Goal: Entertainment & Leisure: Consume media (video, audio)

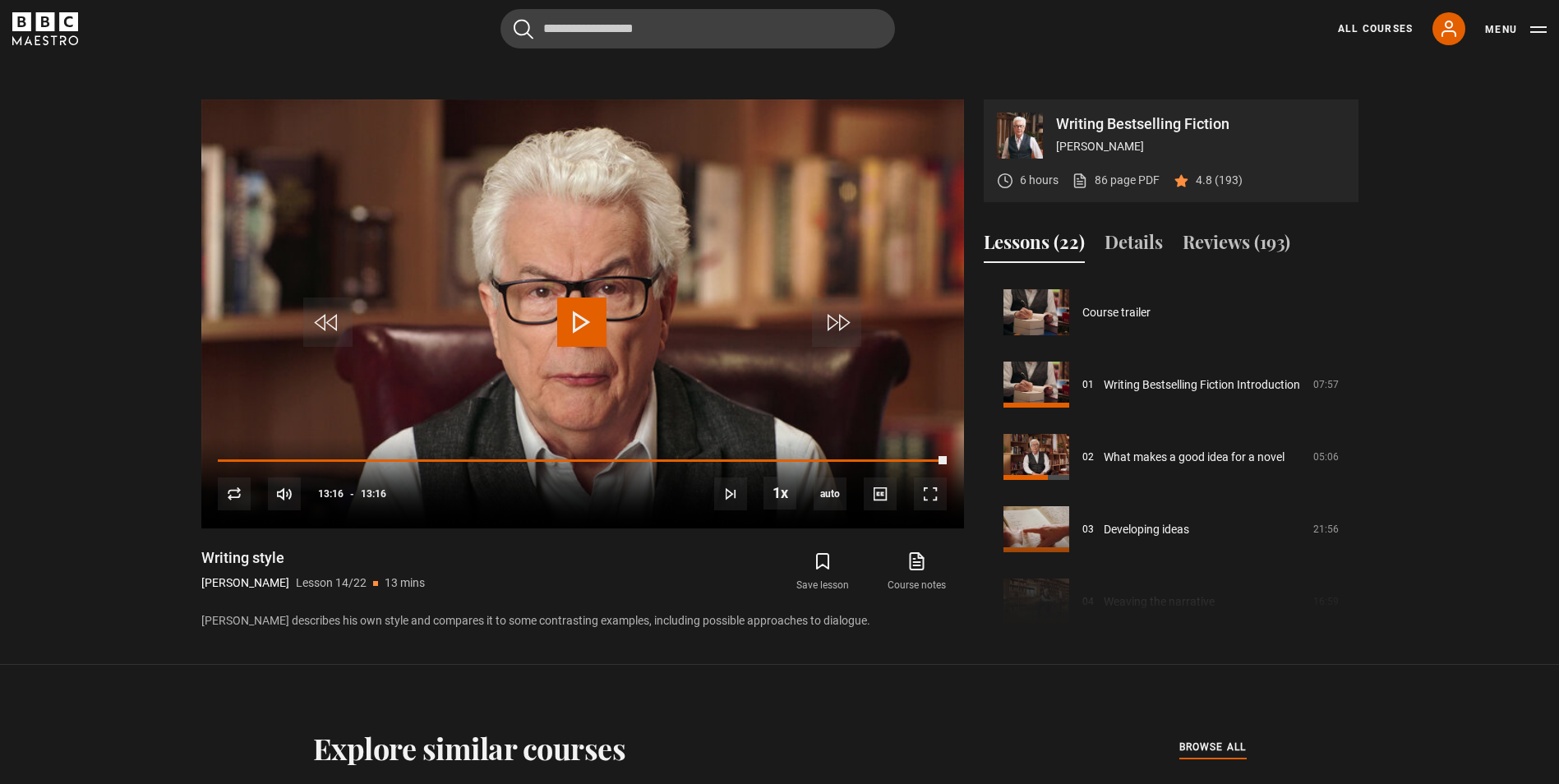
scroll to position [940, 0]
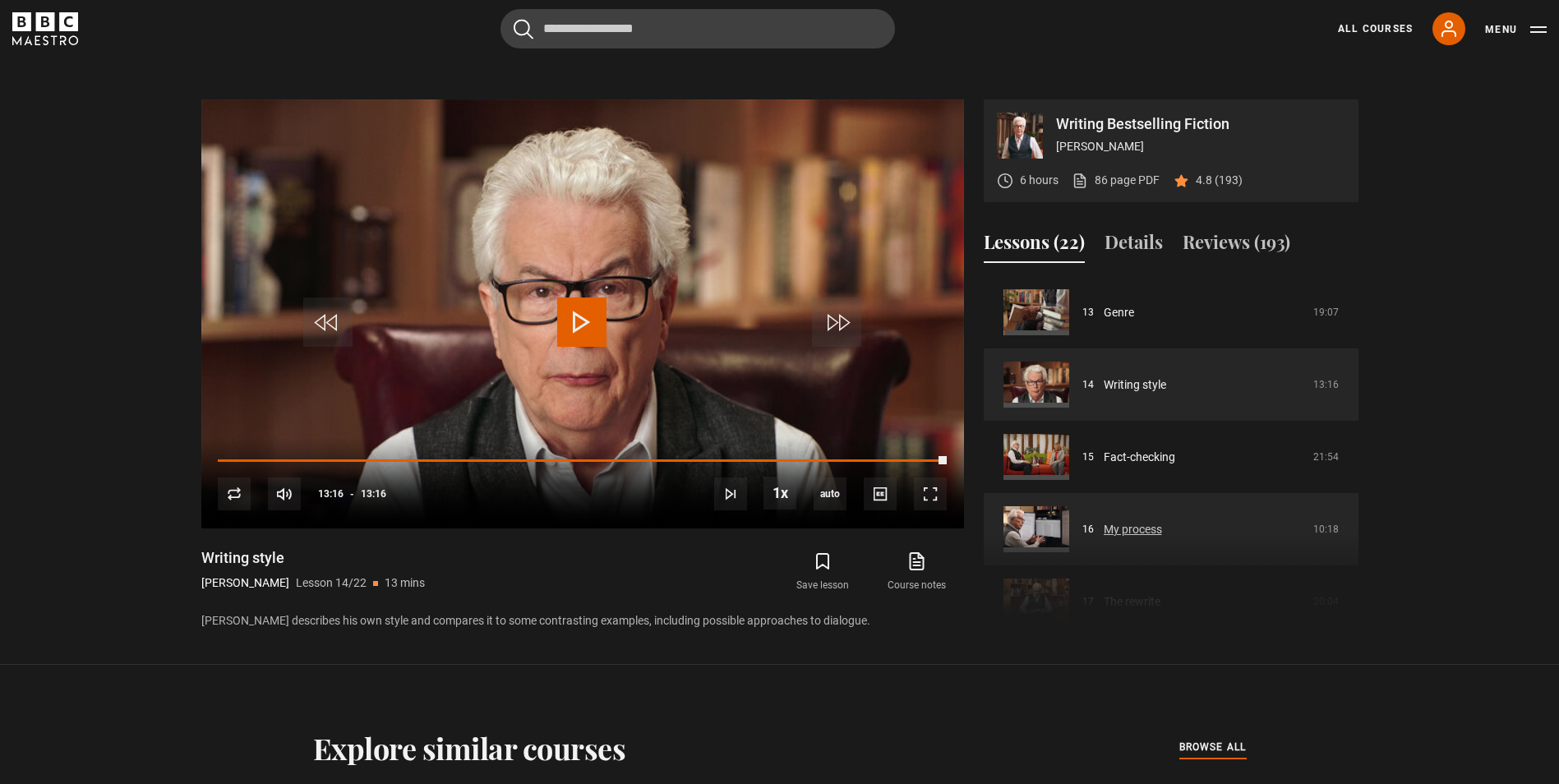
click at [1139, 522] on link "My process" at bounding box center [1133, 530] width 58 height 17
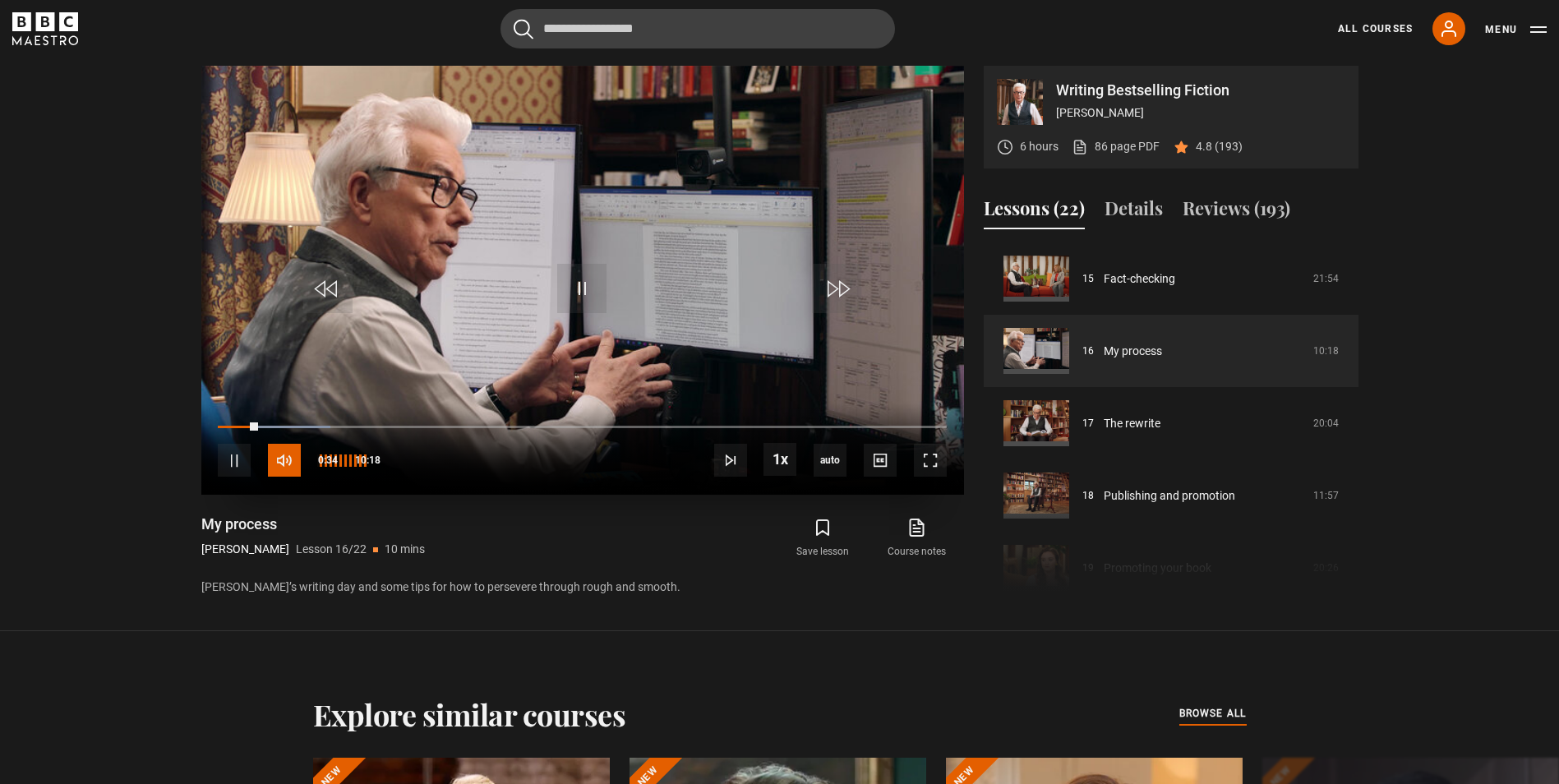
click at [288, 467] on span "Video Player" at bounding box center [284, 460] width 33 height 33
click at [291, 457] on span "Video Player" at bounding box center [284, 460] width 33 height 33
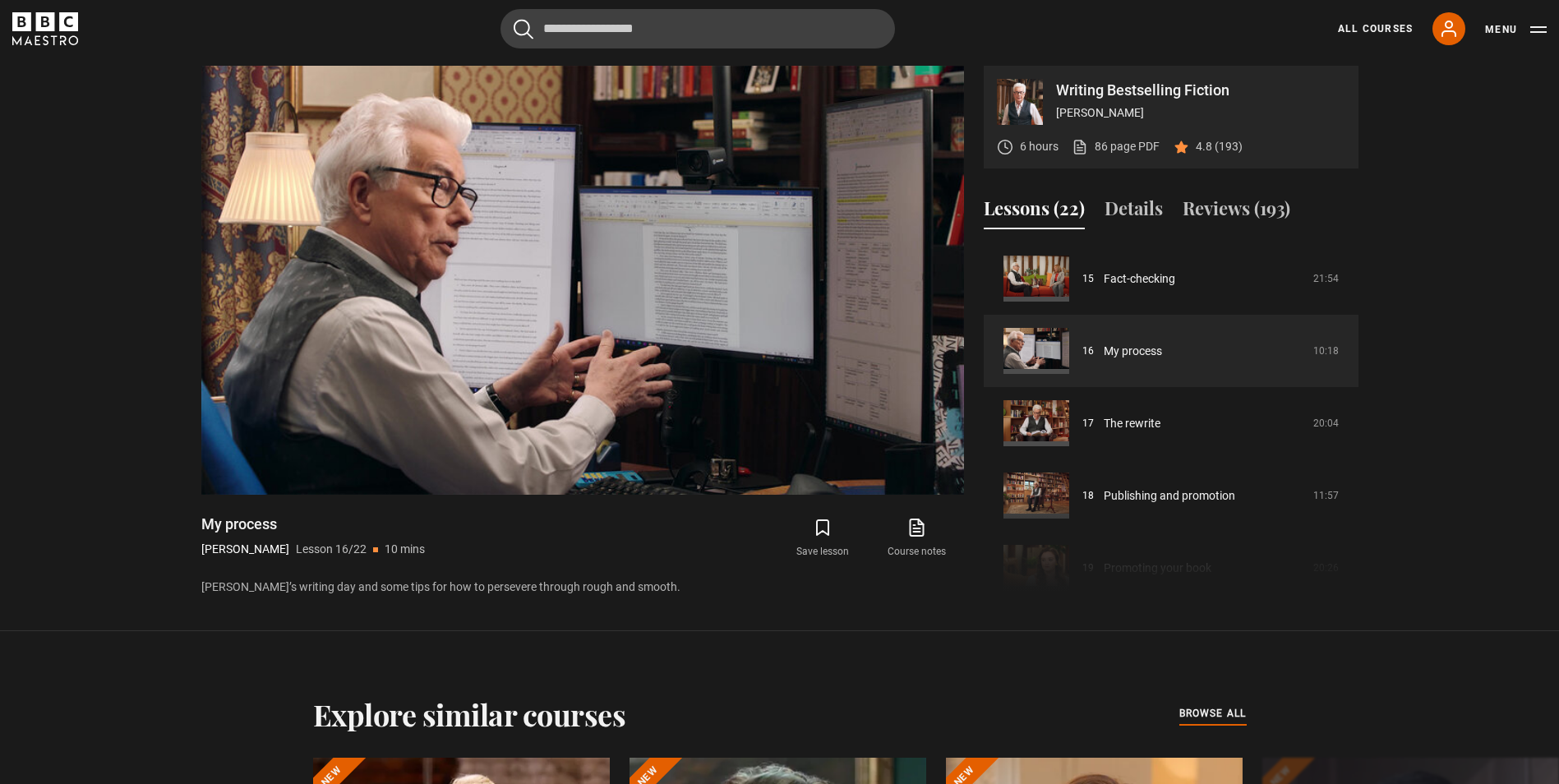
click at [1456, 283] on section "Writing Bestselling Fiction [PERSON_NAME] 6 hours 86 page PDF (opens in new tab…" at bounding box center [780, 315] width 1559 height 631
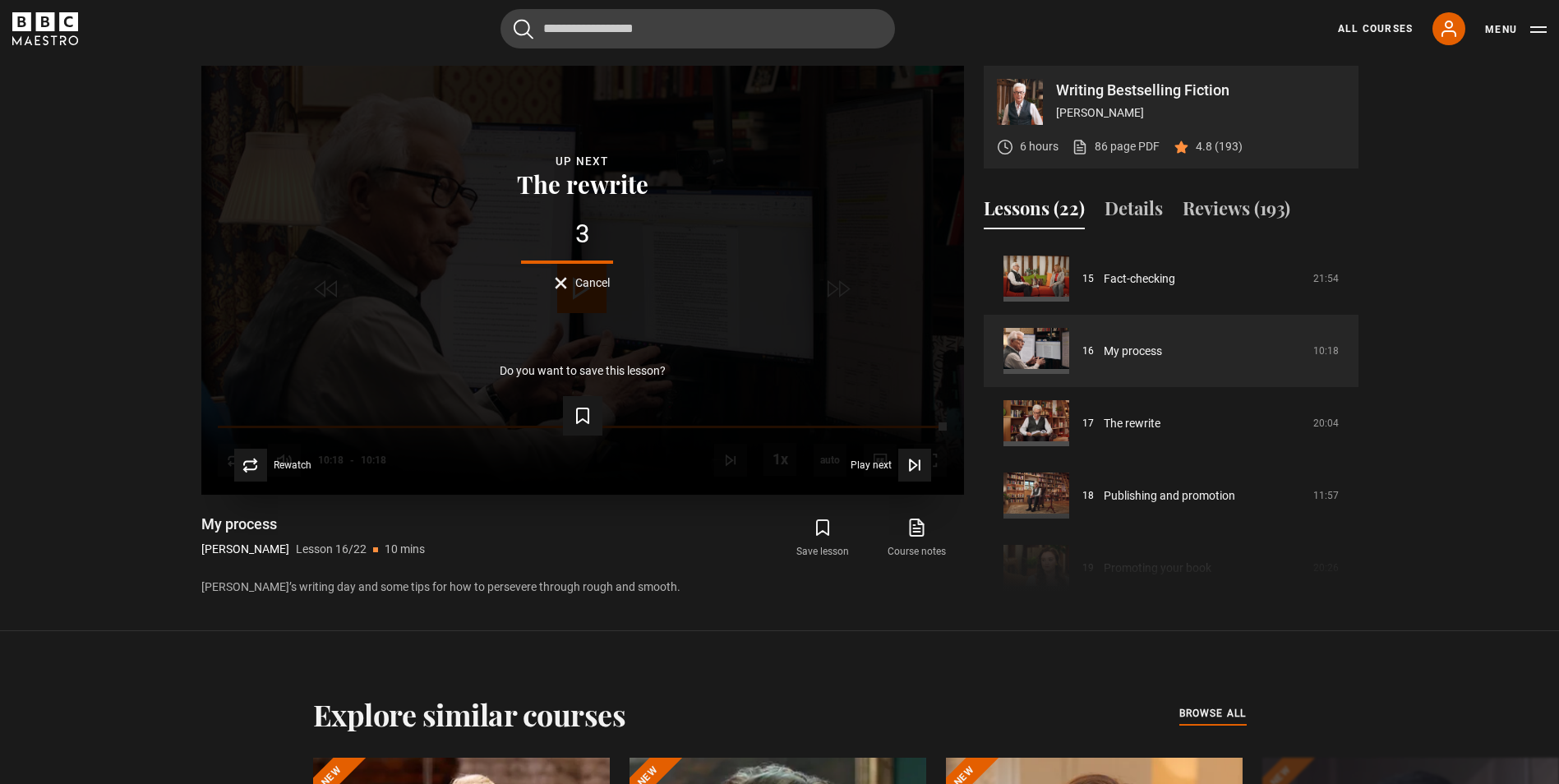
click at [594, 284] on span "Cancel" at bounding box center [592, 283] width 34 height 11
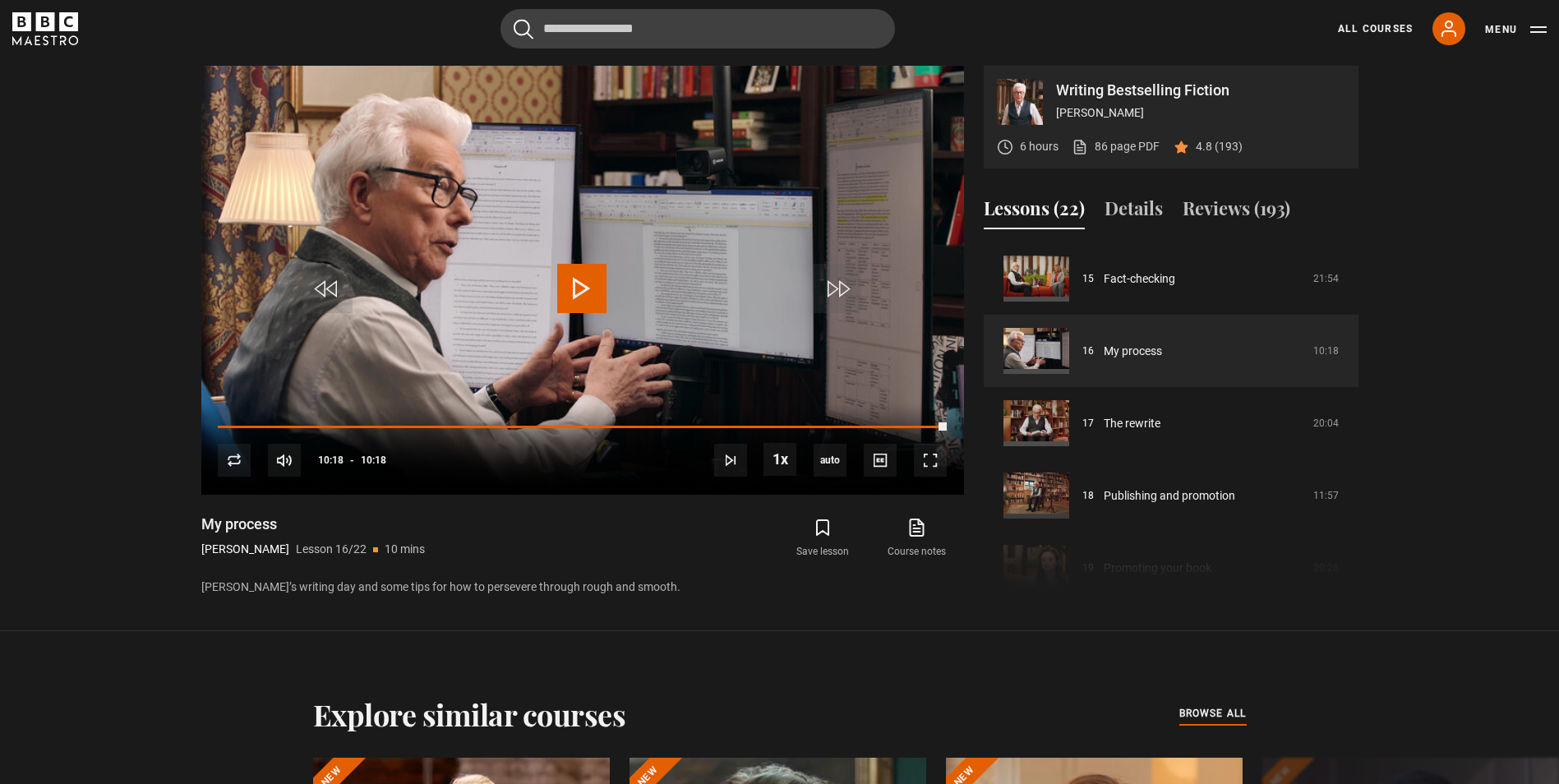
drag, startPoint x: 1355, startPoint y: 505, endPoint x: 1361, endPoint y: 422, distance: 83.2
click at [1361, 422] on div "Writing Bestselling Fiction [PERSON_NAME] 6 hours 86 page PDF (opens in new tab…" at bounding box center [780, 331] width 1184 height 532
